Goal: Transaction & Acquisition: Purchase product/service

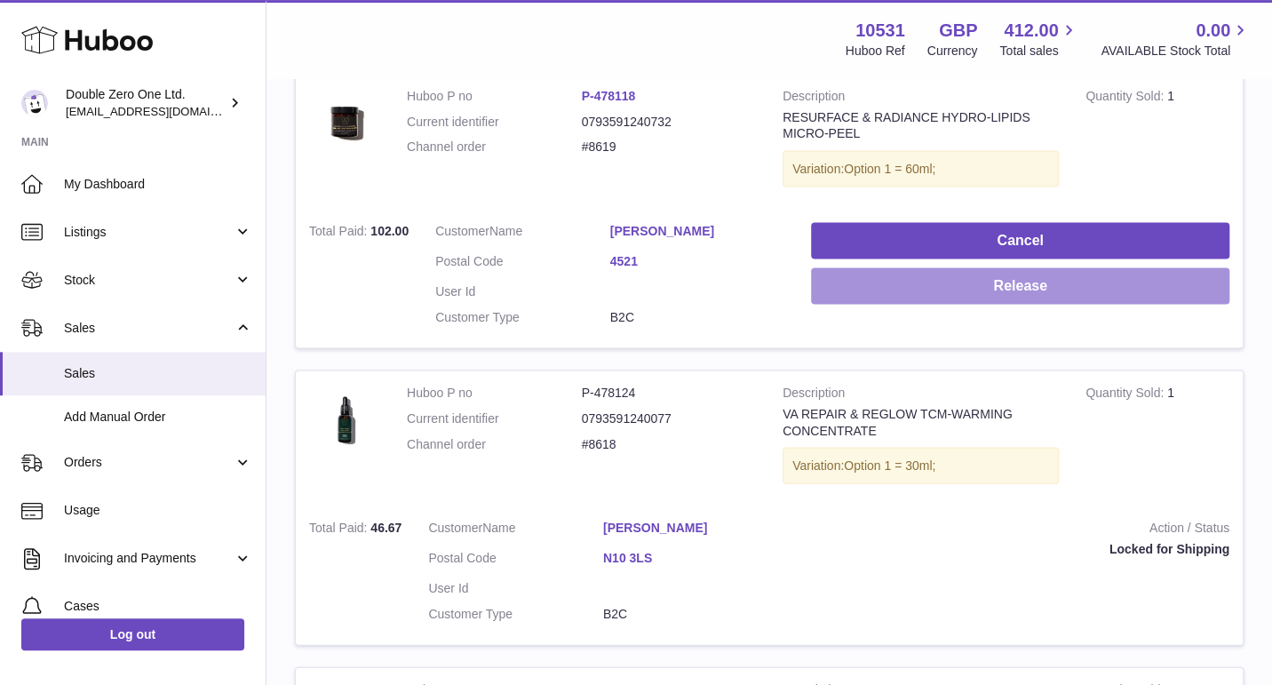
scroll to position [1795, 0]
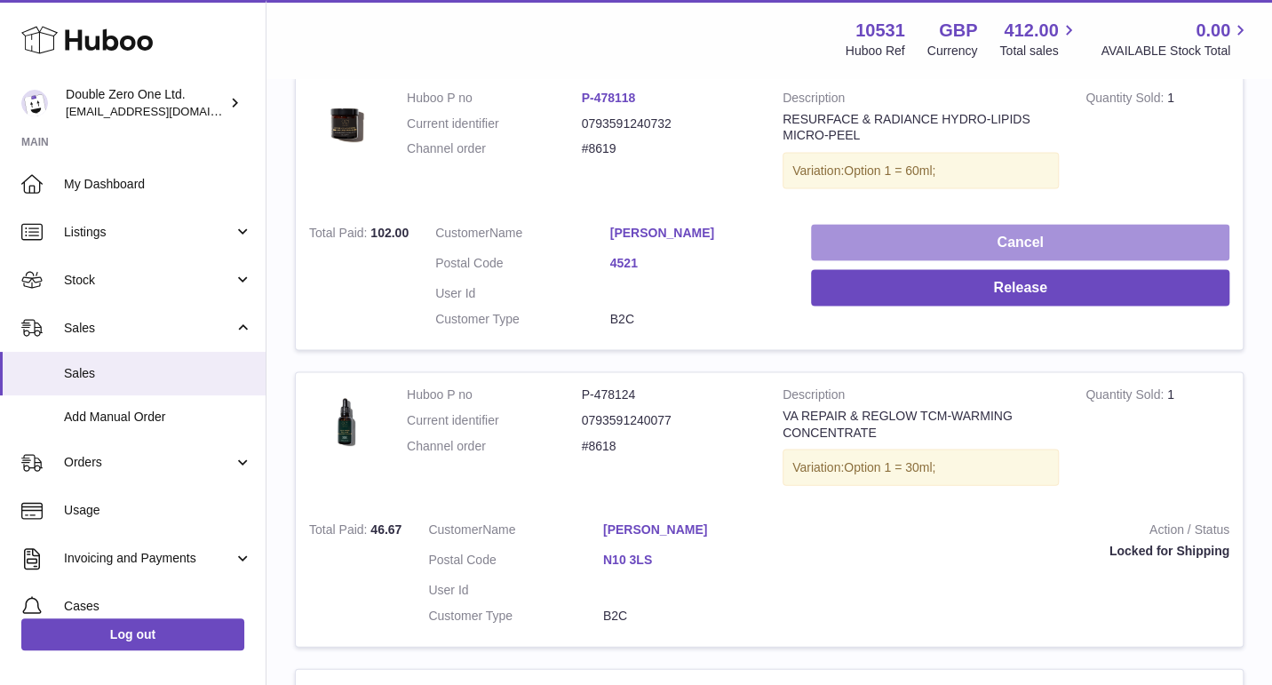
click at [905, 238] on button "Cancel" at bounding box center [1020, 242] width 419 height 36
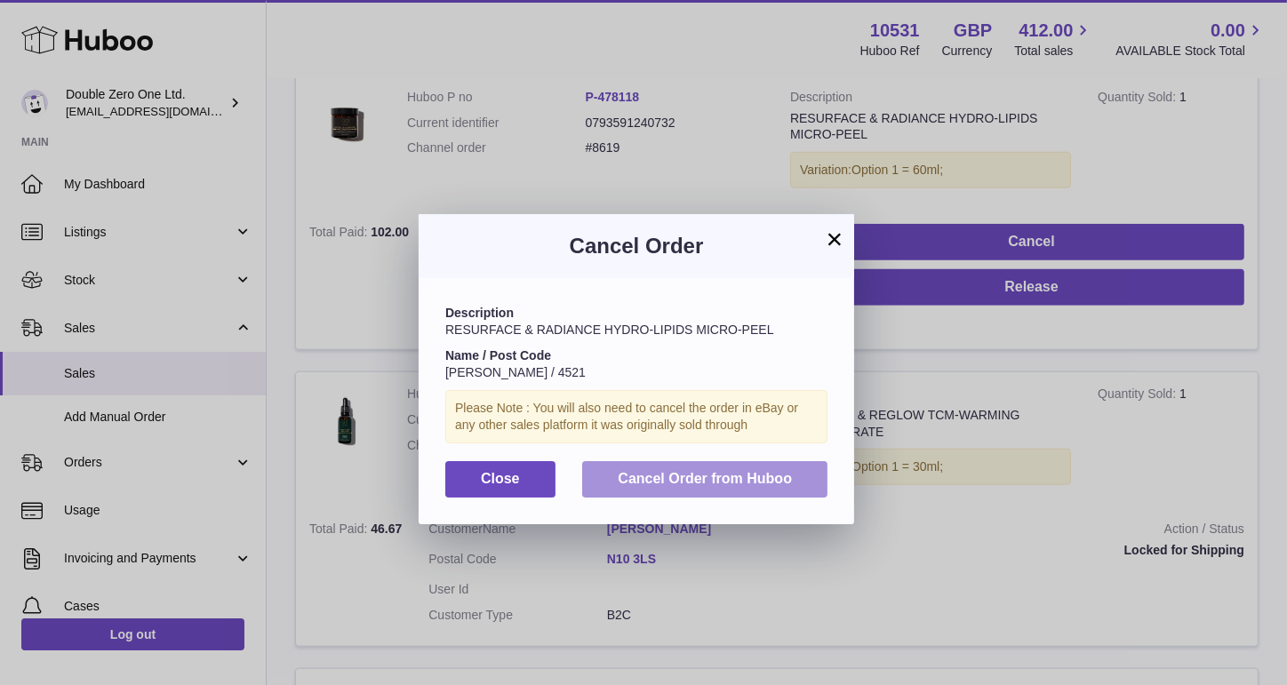
click at [706, 478] on span "Cancel Order from Huboo" at bounding box center [705, 478] width 174 height 15
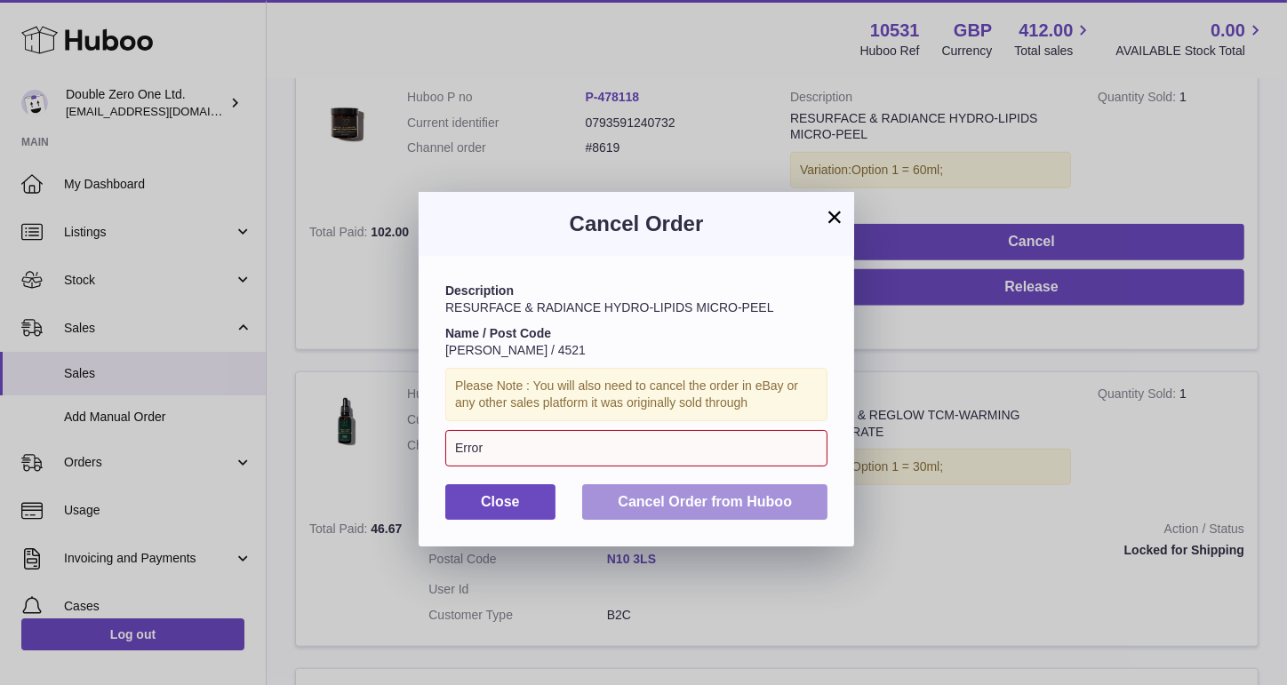
click at [668, 499] on span "Cancel Order from Huboo" at bounding box center [705, 501] width 174 height 15
click at [832, 206] on button "×" at bounding box center [834, 216] width 21 height 21
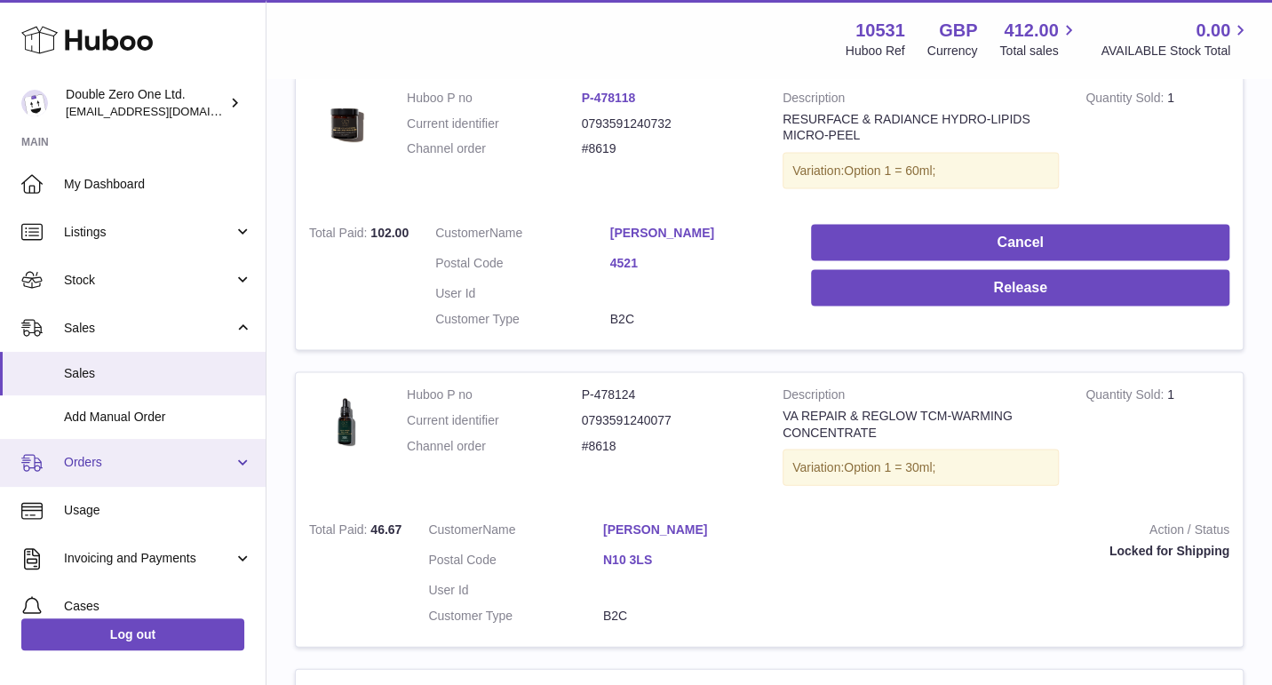
click at [107, 468] on span "Orders" at bounding box center [149, 462] width 170 height 17
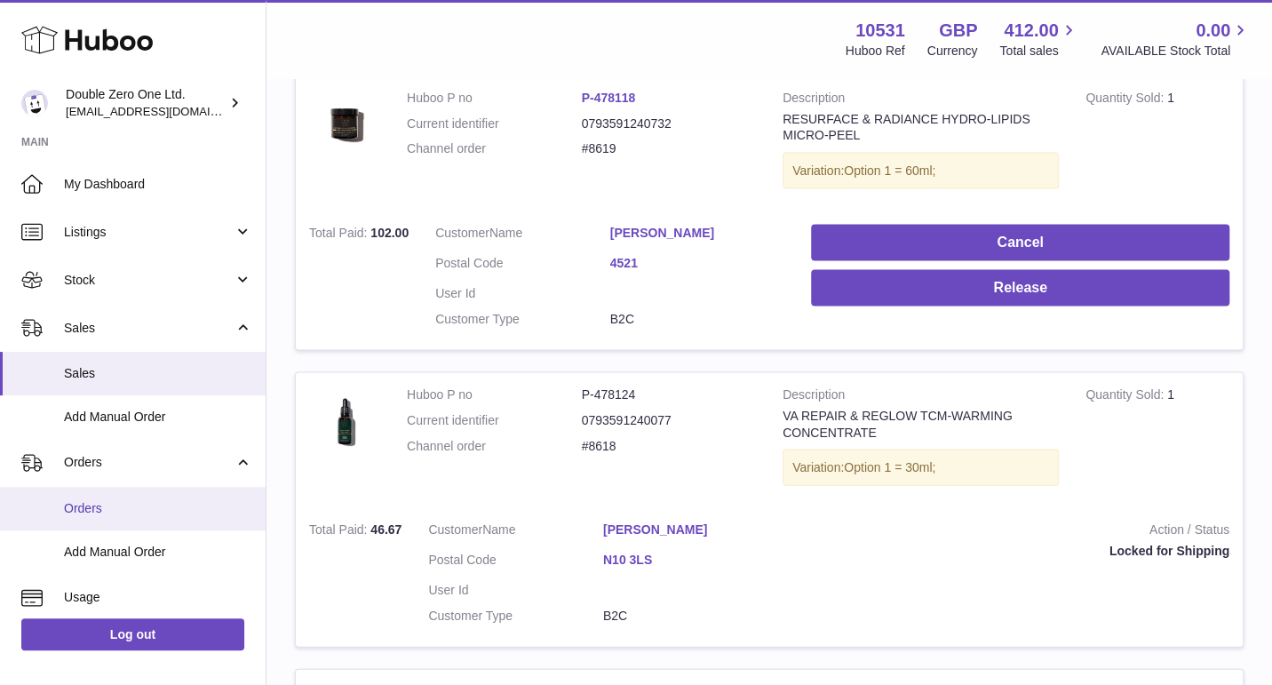
click at [140, 514] on span "Orders" at bounding box center [158, 508] width 188 height 17
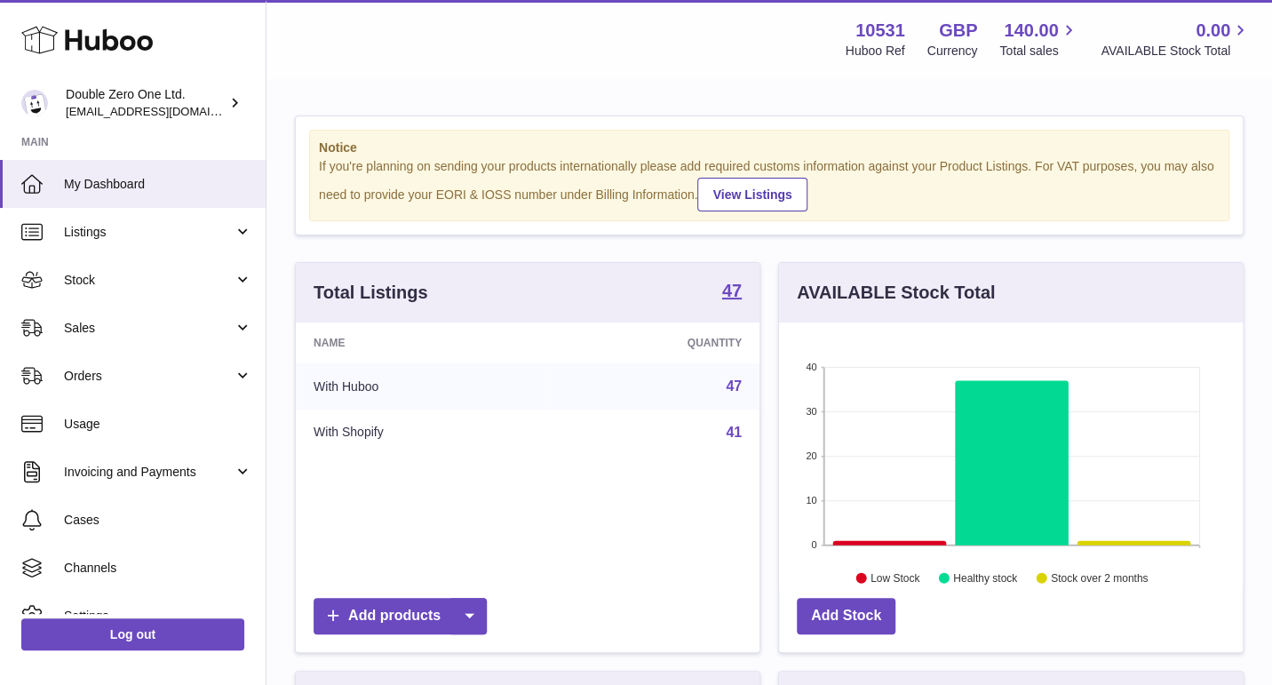
scroll to position [276, 464]
click at [132, 367] on link "Orders" at bounding box center [133, 376] width 266 height 48
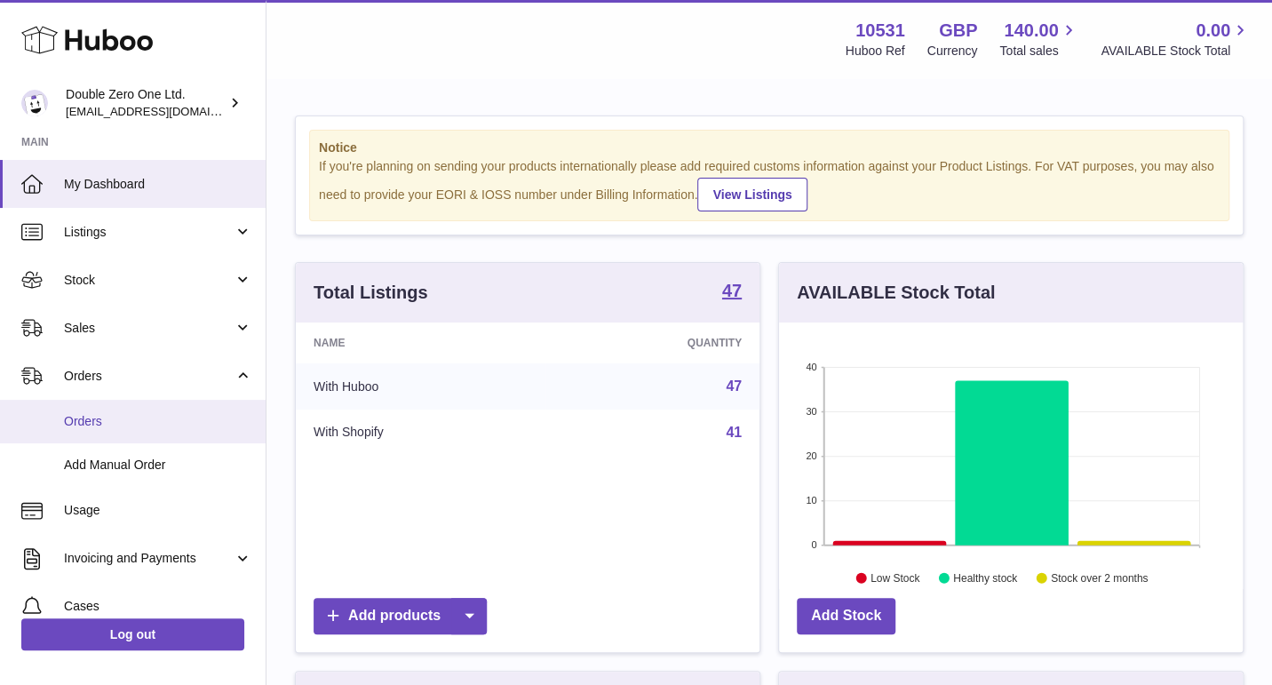
click at [111, 410] on link "Orders" at bounding box center [133, 422] width 266 height 44
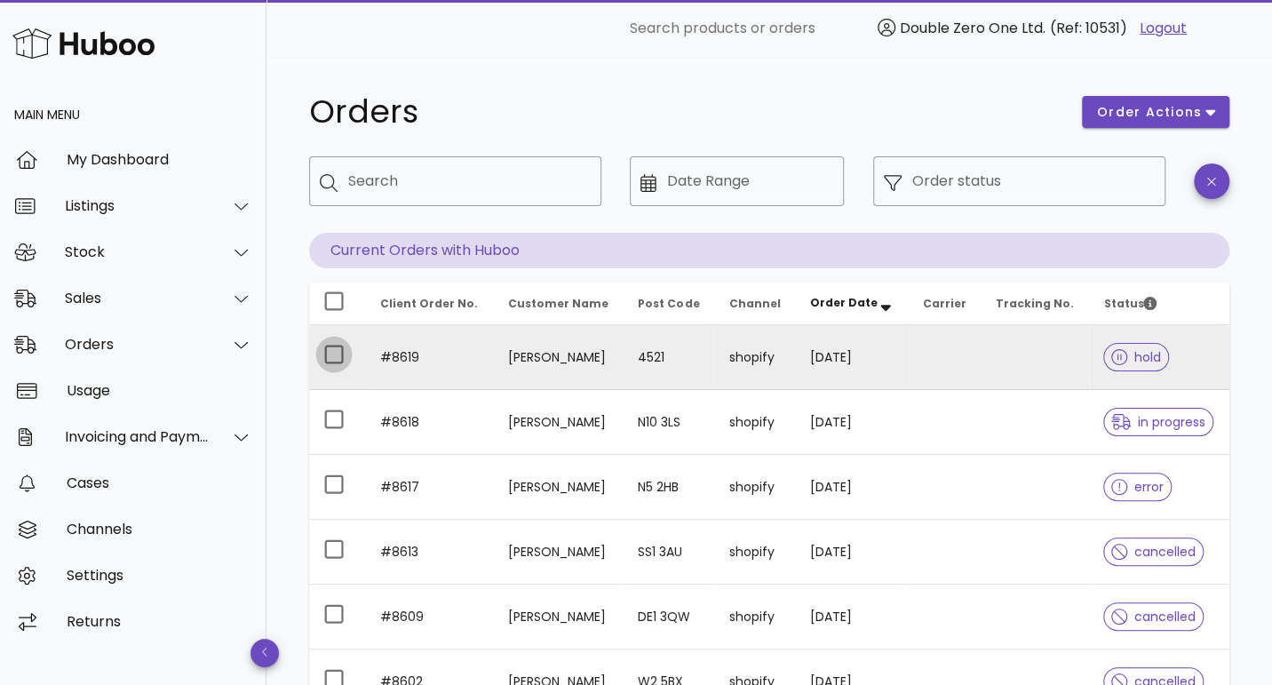
click at [339, 353] on div at bounding box center [334, 354] width 30 height 30
click at [1185, 109] on span "order actions" at bounding box center [1149, 112] width 107 height 19
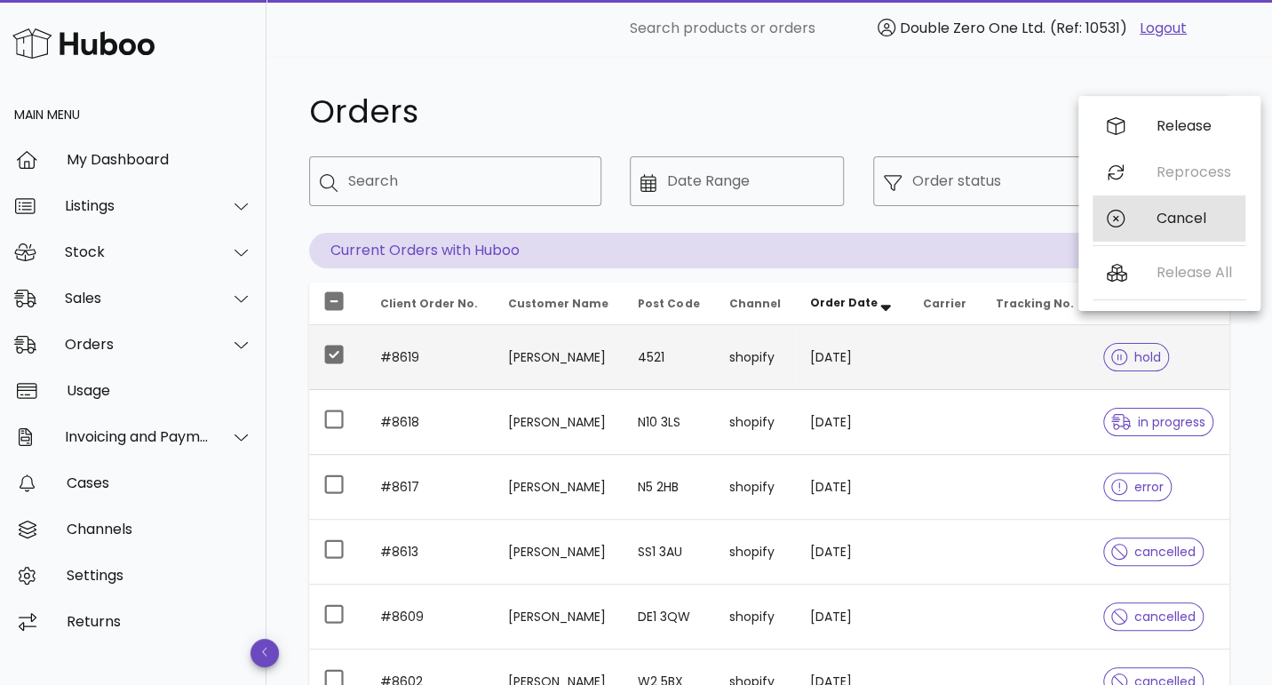
click at [1189, 219] on div "Cancel" at bounding box center [1194, 218] width 75 height 17
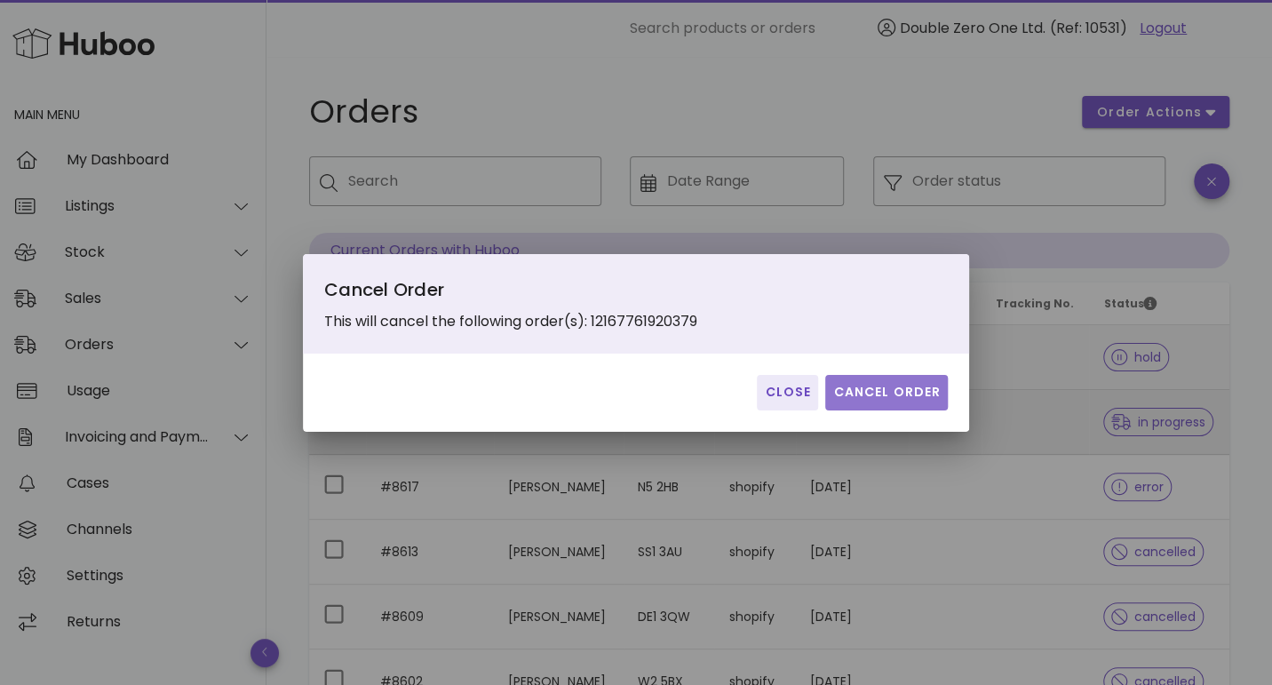
click at [874, 393] on span "Cancel Order" at bounding box center [887, 392] width 108 height 19
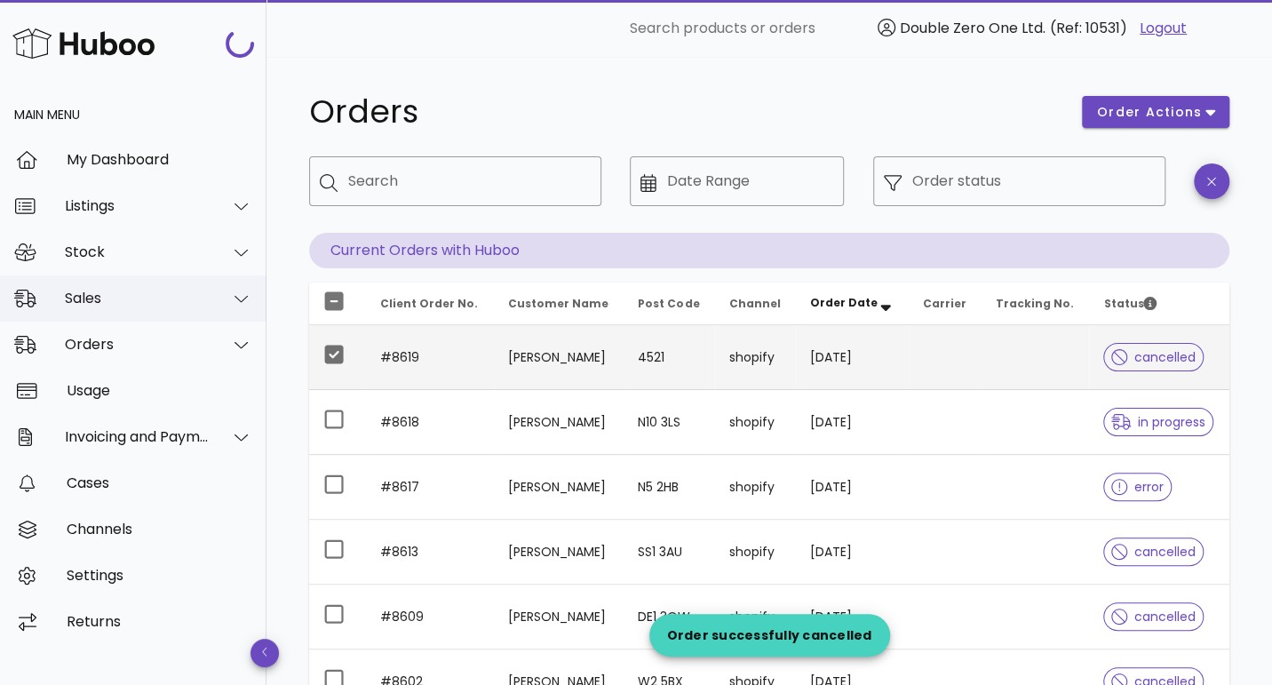
click at [83, 296] on div "Sales" at bounding box center [137, 298] width 145 height 17
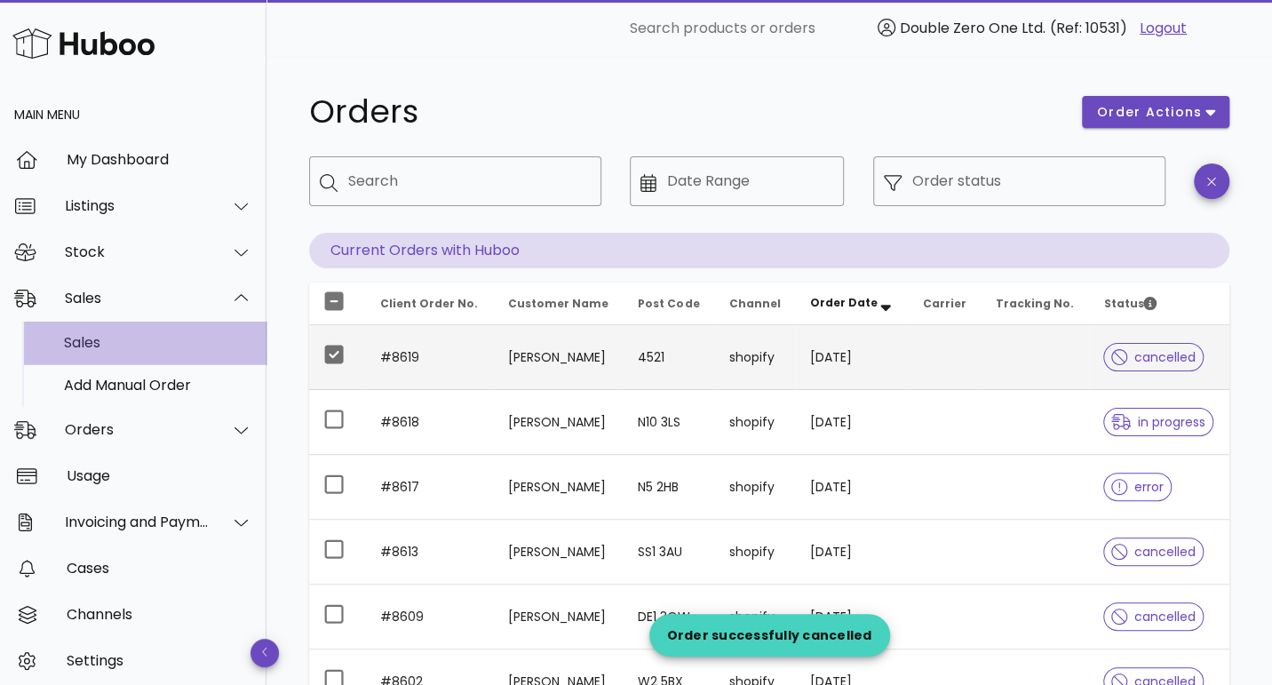
click at [108, 349] on div "Sales" at bounding box center [158, 342] width 188 height 17
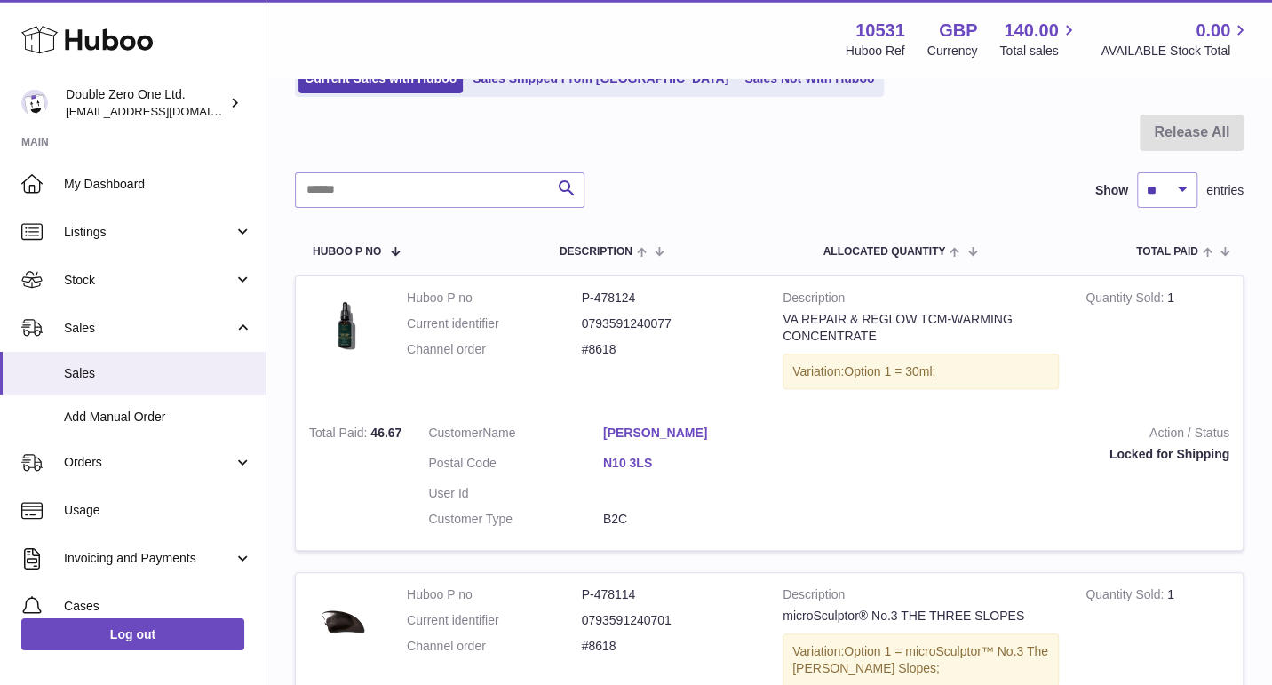
scroll to position [190, 0]
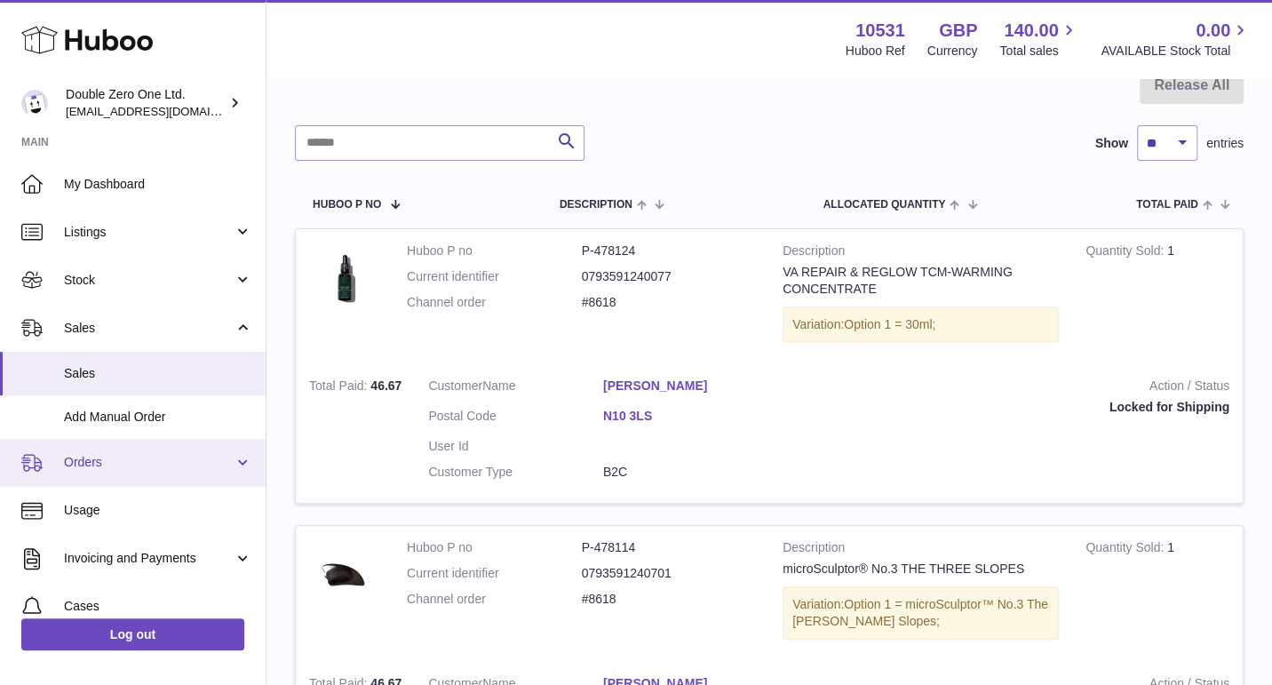
click at [91, 472] on link "Orders" at bounding box center [133, 463] width 266 height 48
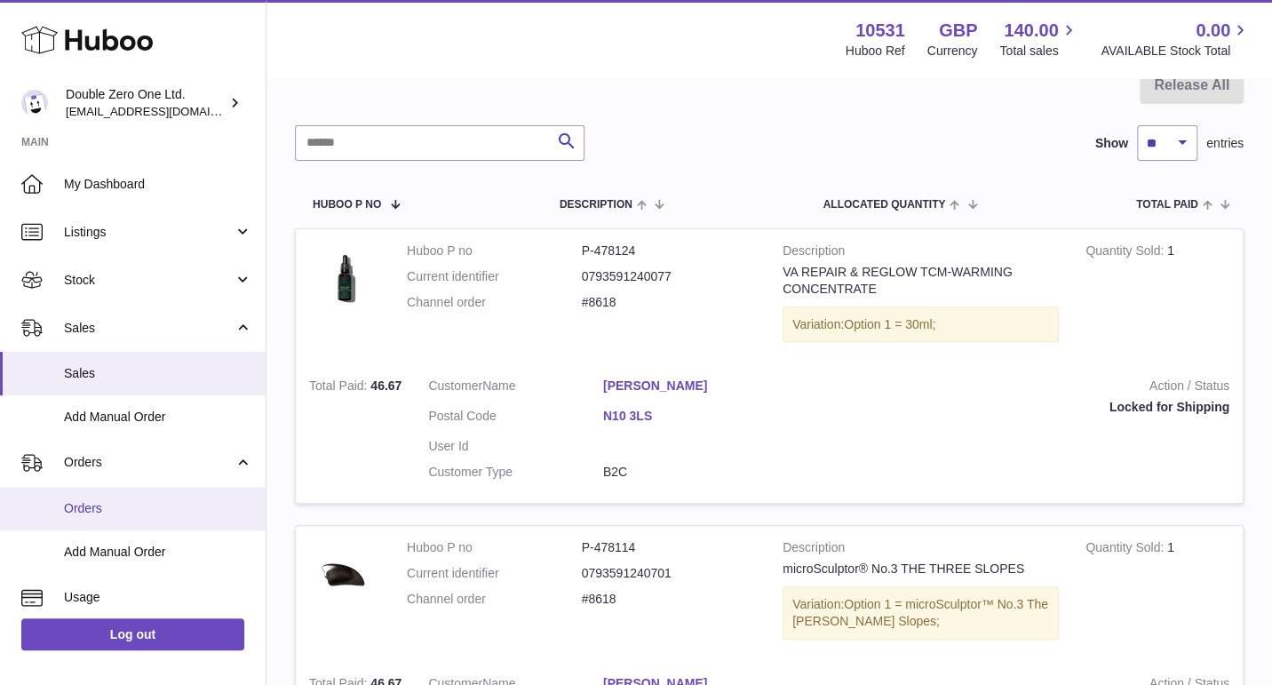
click at [104, 501] on span "Orders" at bounding box center [158, 508] width 188 height 17
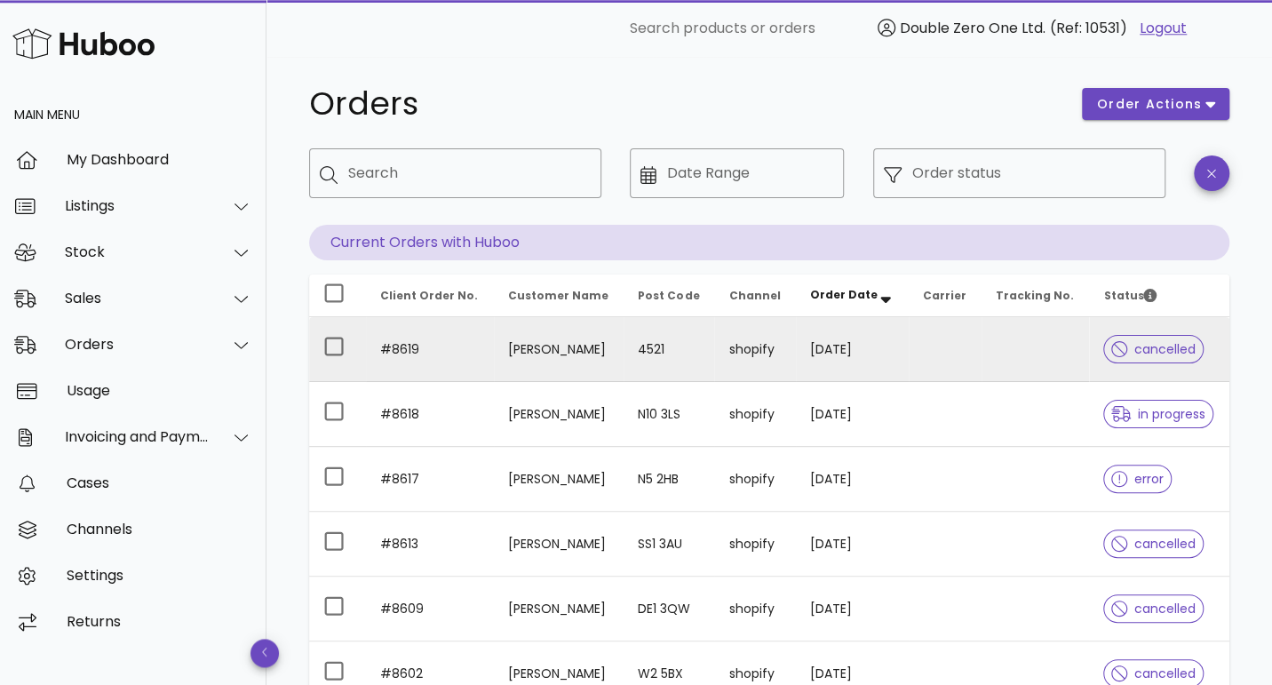
scroll to position [14, 0]
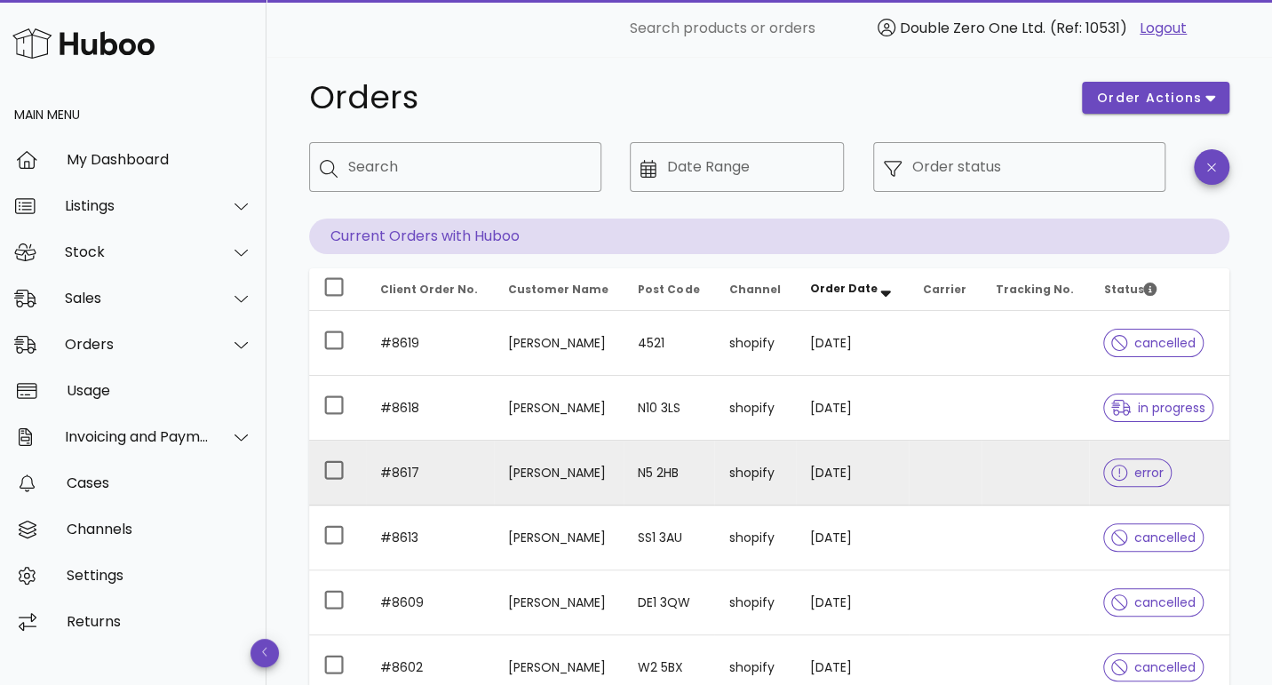
click at [909, 466] on td at bounding box center [945, 473] width 73 height 65
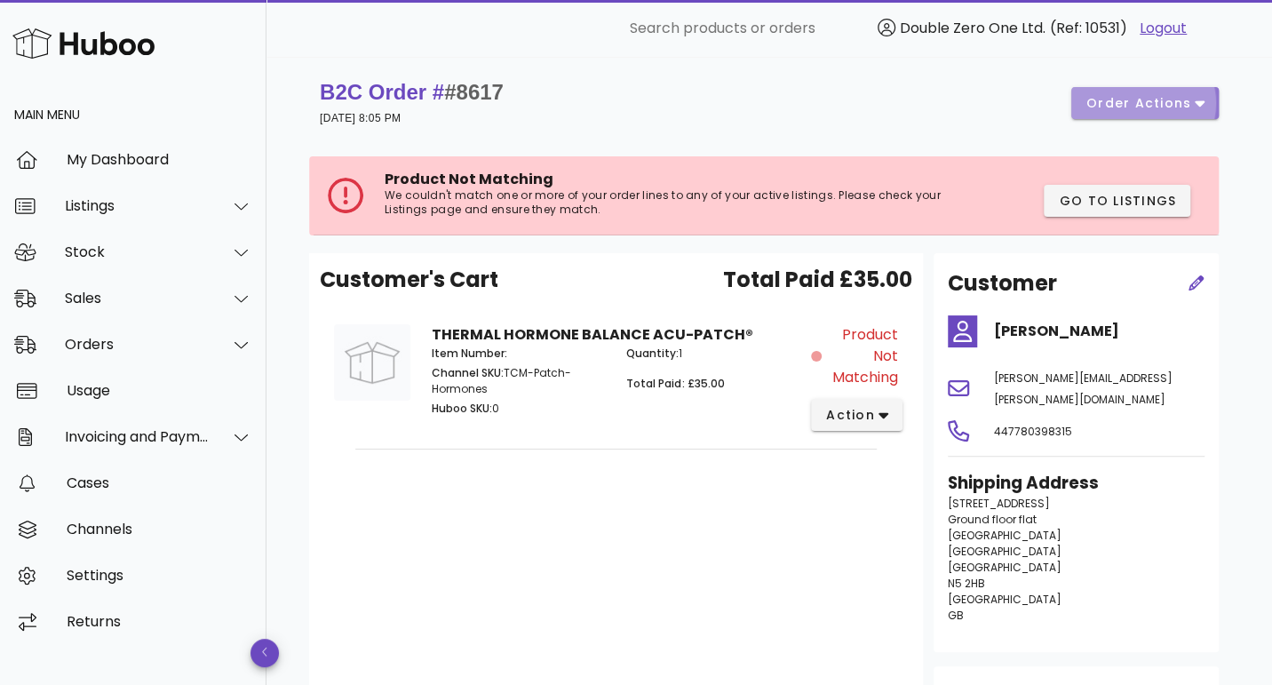
click at [1107, 106] on span "order actions" at bounding box center [1139, 103] width 107 height 19
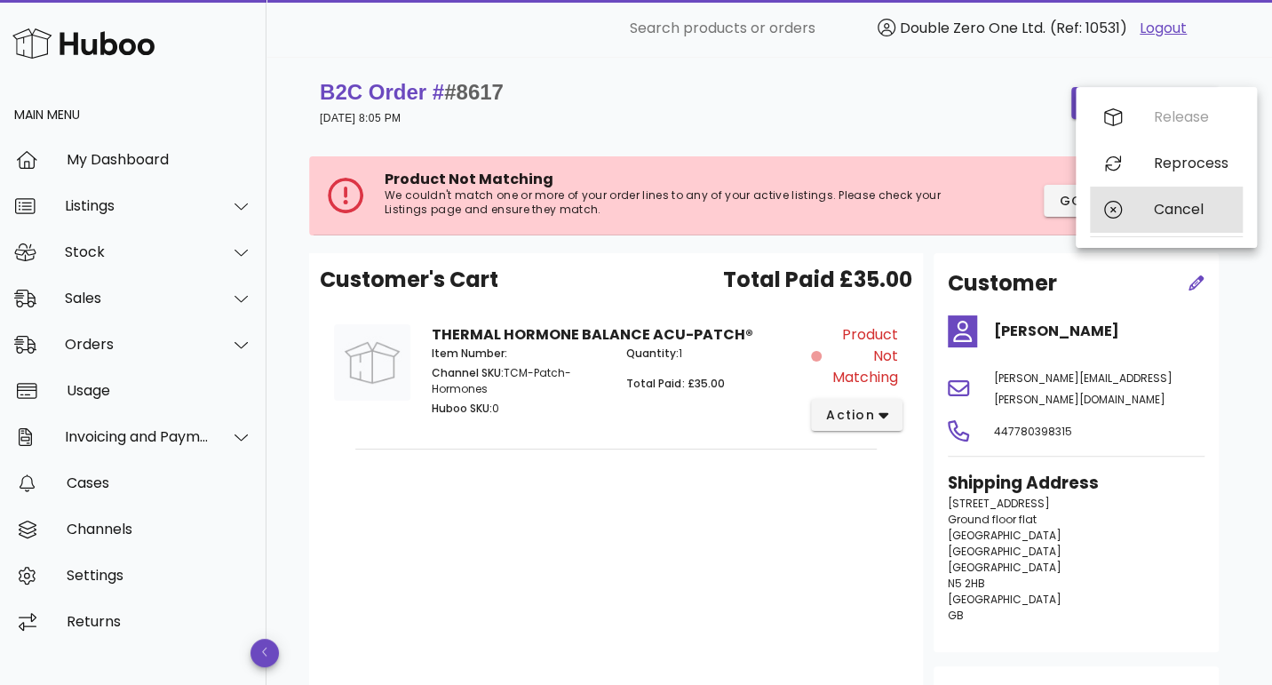
click at [1151, 202] on div "Cancel" at bounding box center [1166, 210] width 153 height 46
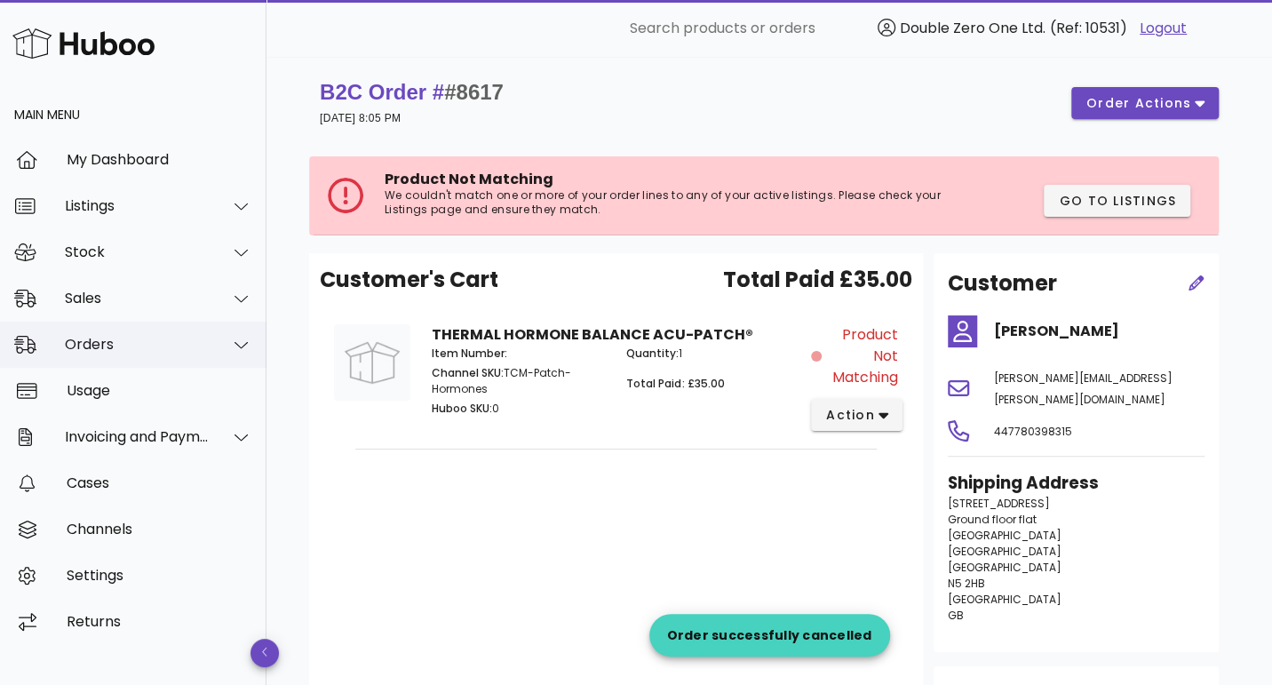
click at [131, 358] on div "Orders" at bounding box center [133, 345] width 267 height 46
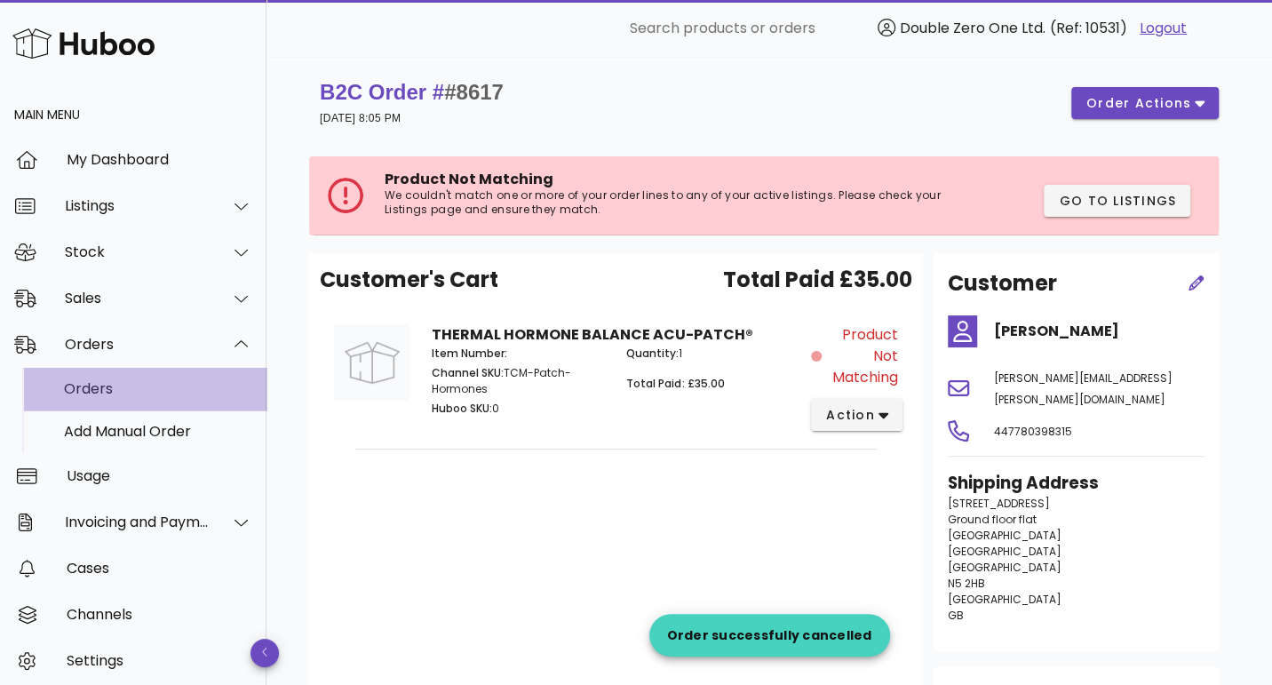
click at [132, 388] on div "Orders" at bounding box center [158, 388] width 188 height 17
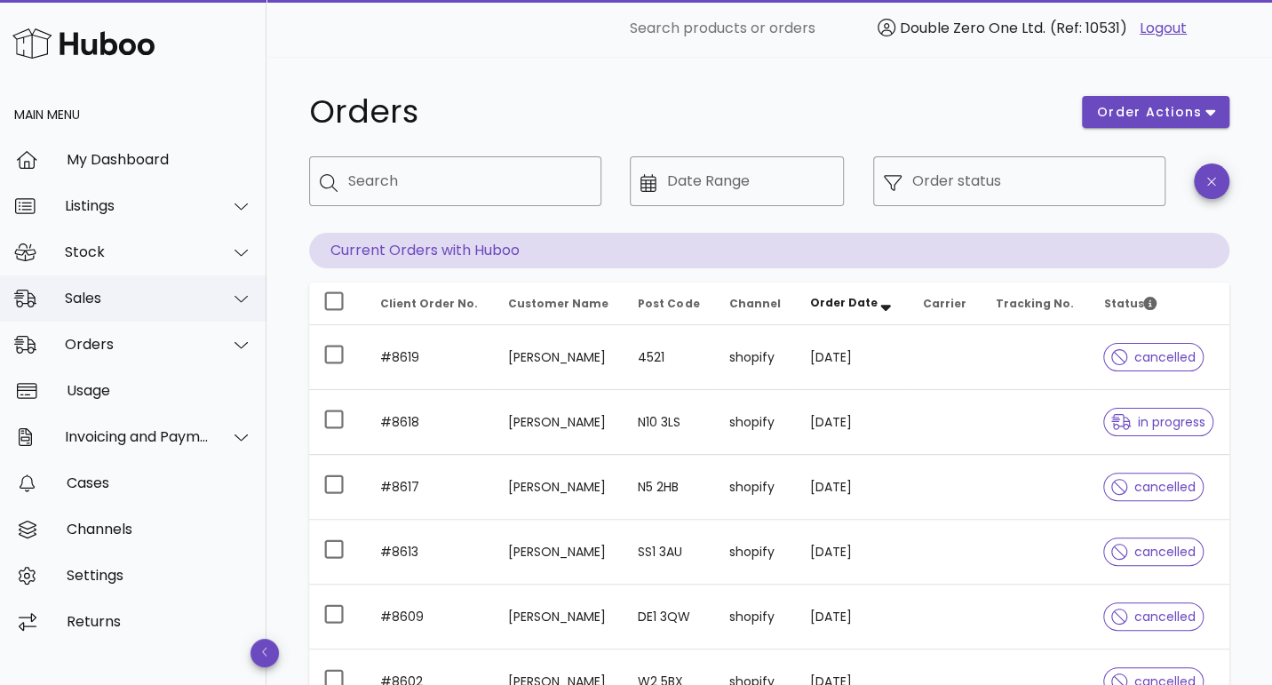
click at [115, 299] on div "Sales" at bounding box center [137, 298] width 145 height 17
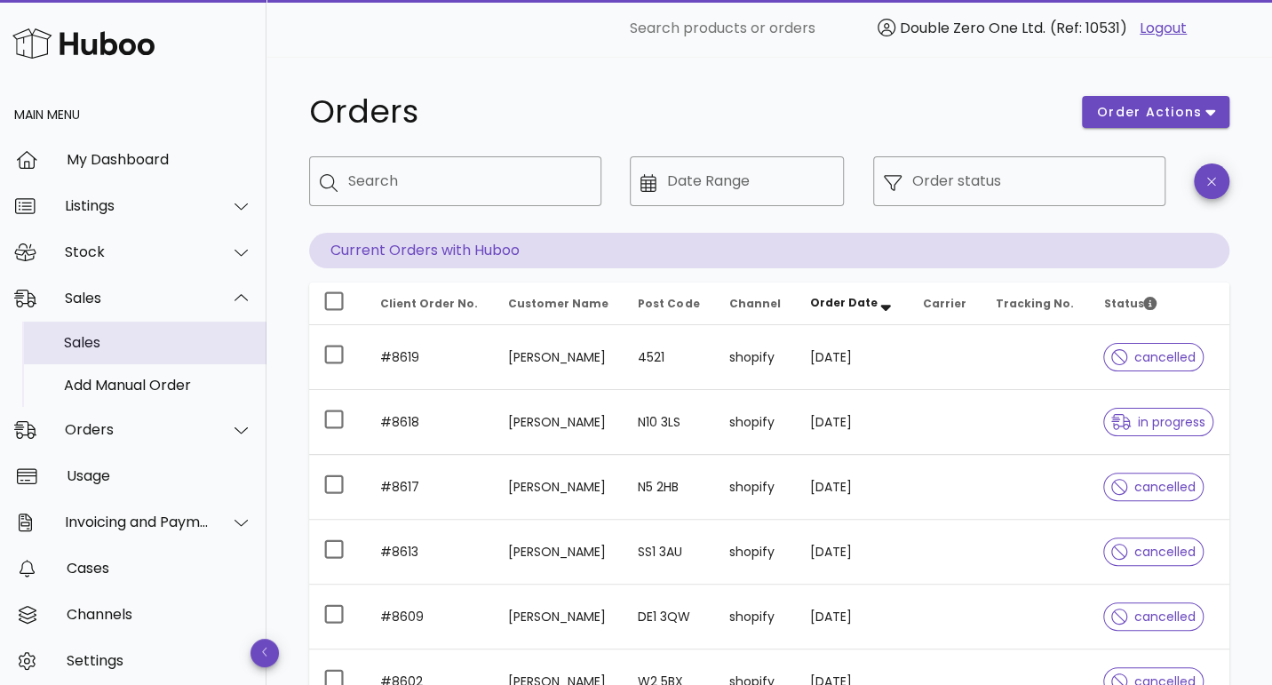
click at [140, 342] on div "Sales" at bounding box center [158, 342] width 188 height 17
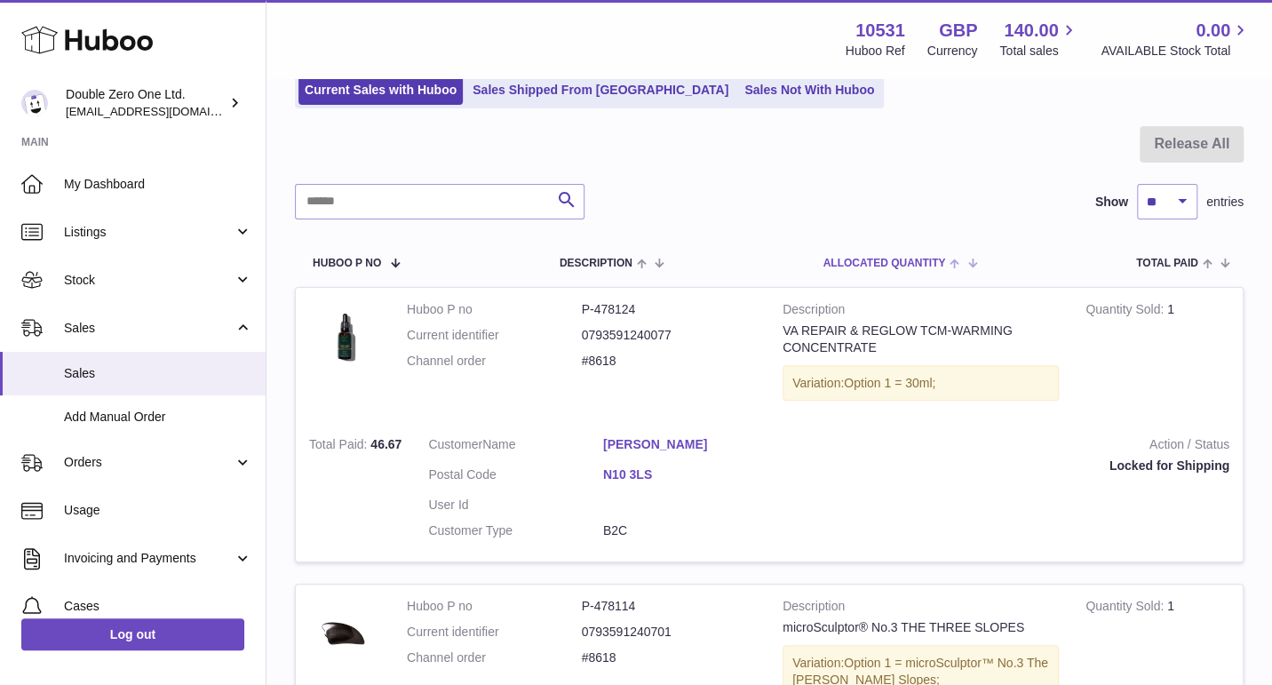
scroll to position [307, 0]
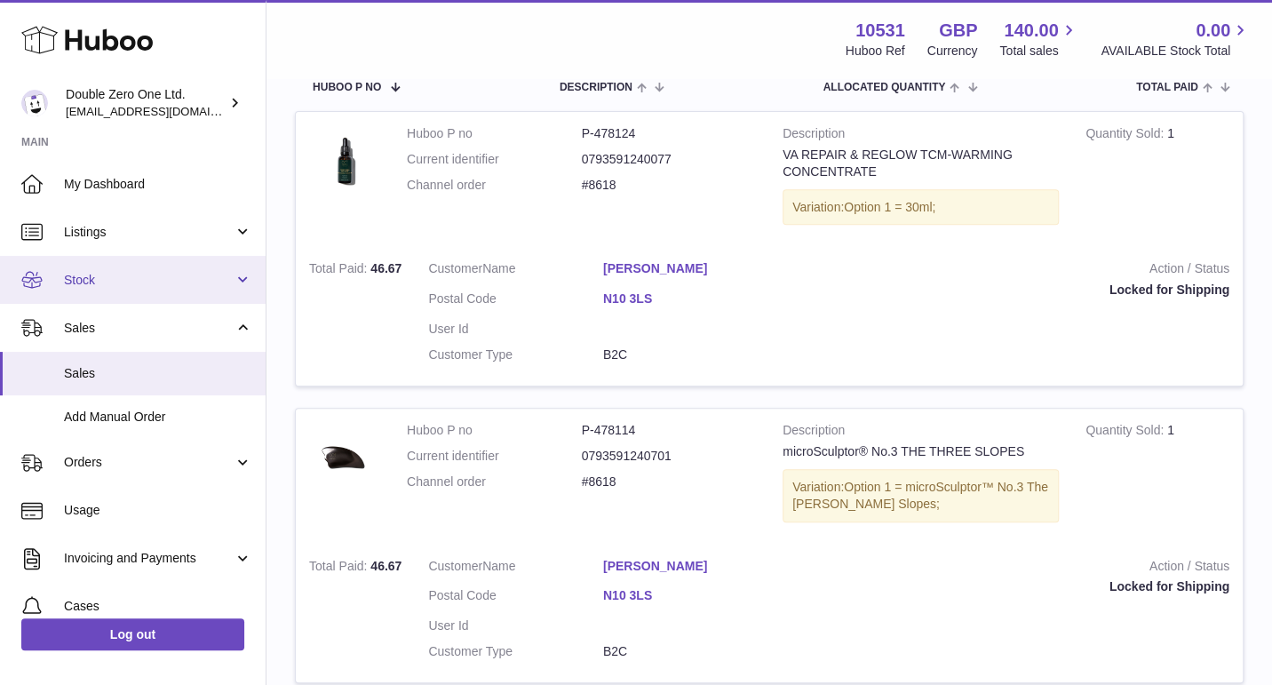
click at [127, 288] on span "Stock" at bounding box center [149, 280] width 170 height 17
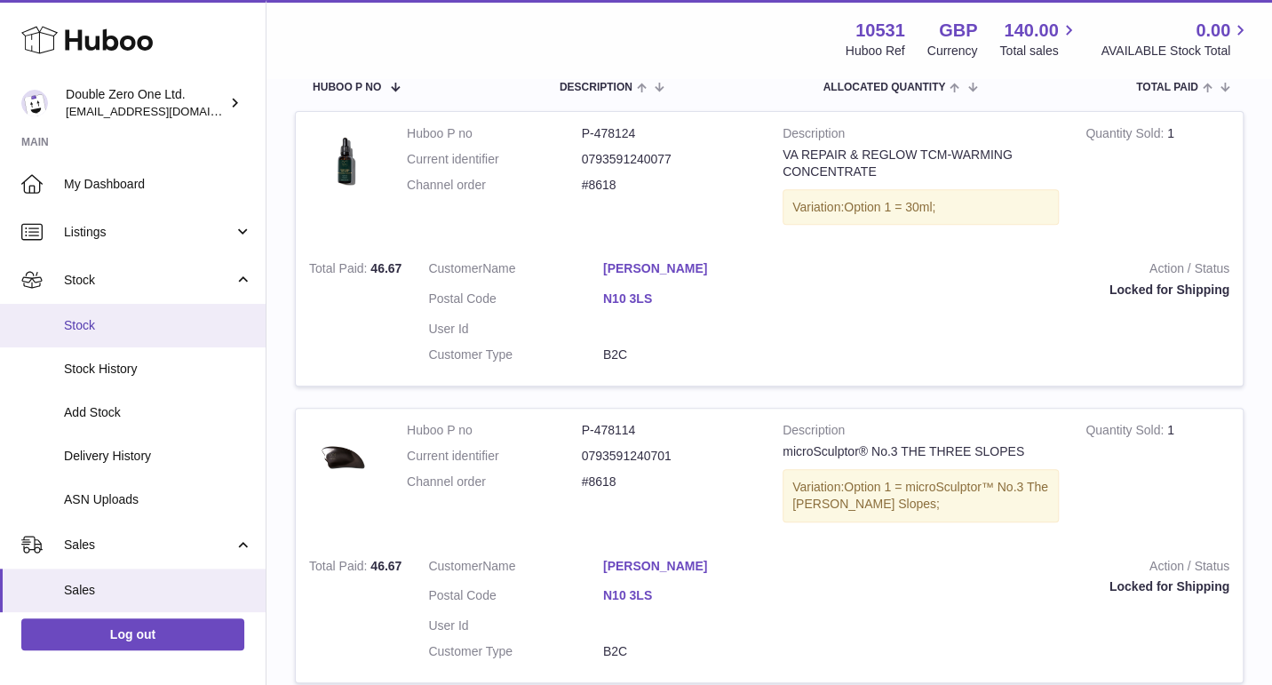
click at [108, 319] on span "Stock" at bounding box center [158, 325] width 188 height 17
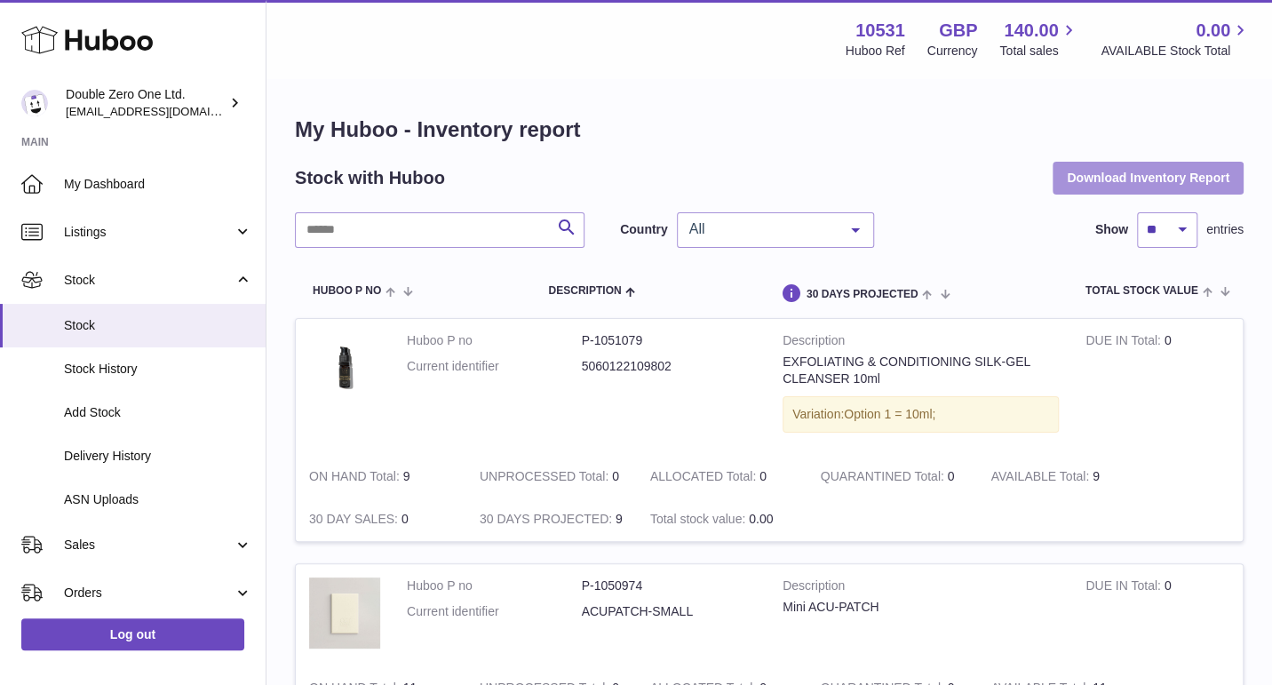
click at [1152, 172] on button "Download Inventory Report" at bounding box center [1148, 178] width 191 height 32
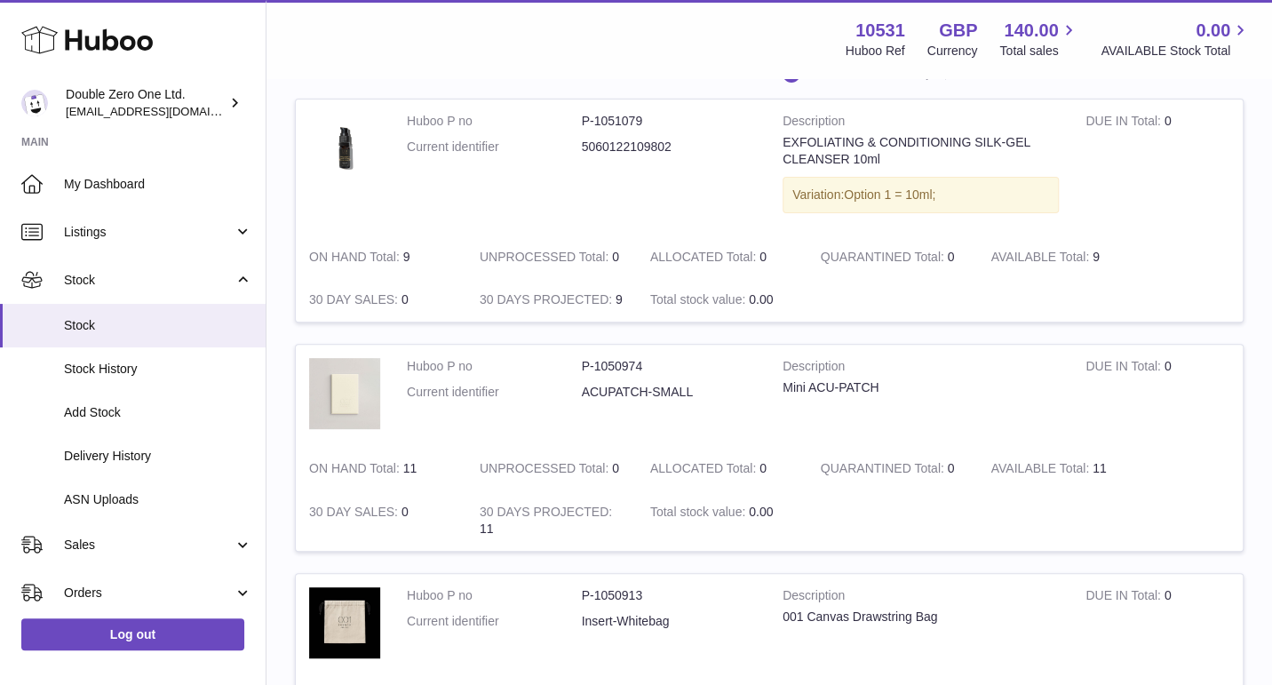
scroll to position [235, 0]
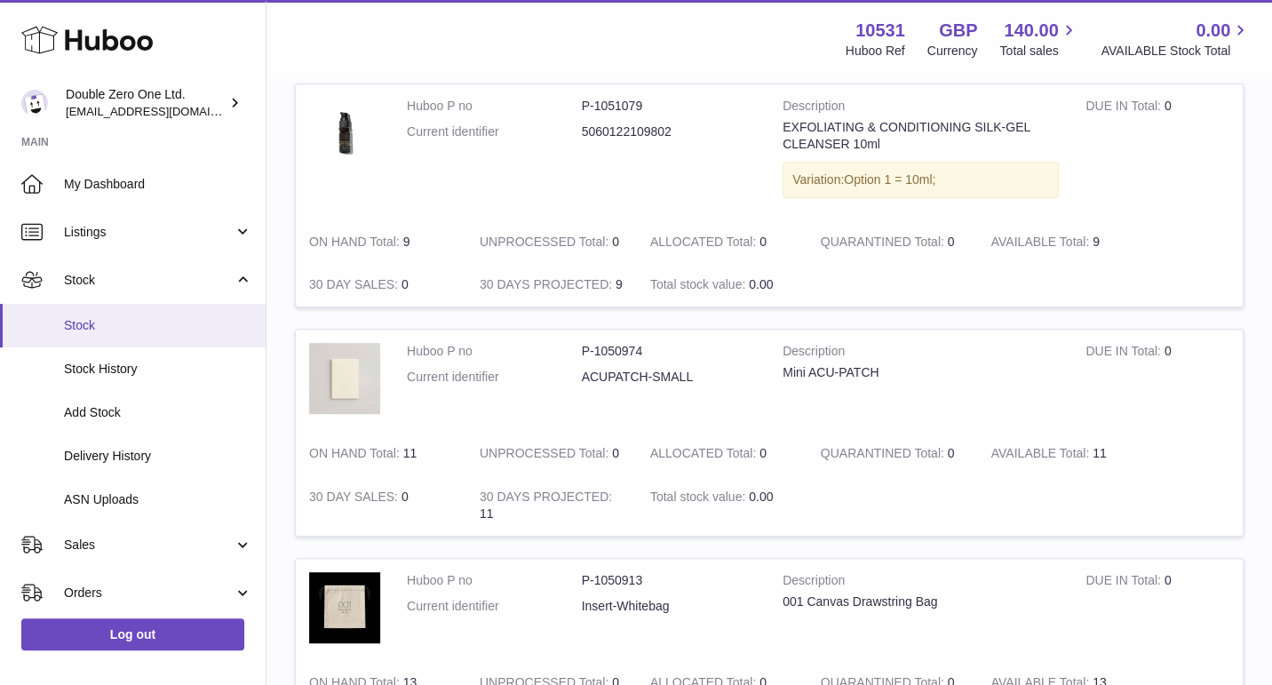
click at [84, 325] on span "Stock" at bounding box center [158, 325] width 188 height 17
